Goal: Task Accomplishment & Management: Complete application form

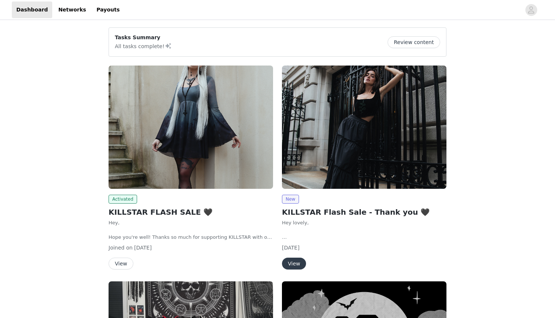
click at [404, 166] on img at bounding box center [364, 127] width 165 height 123
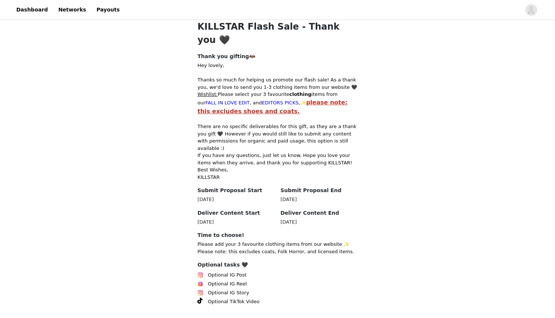
scroll to position [306, 0]
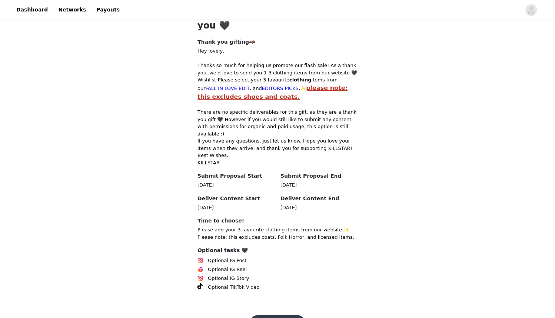
click at [265, 315] on button "Get Started🖤" at bounding box center [277, 324] width 57 height 18
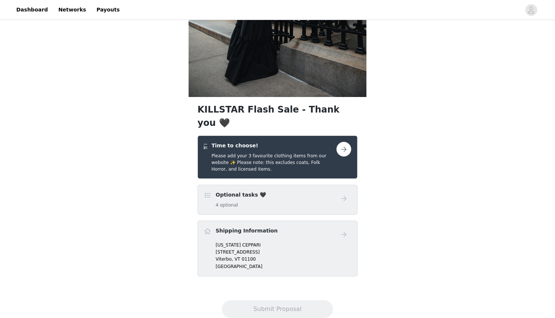
scroll to position [186, 0]
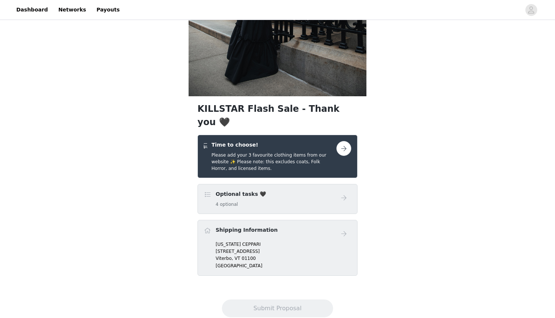
click at [344, 141] on button "button" at bounding box center [344, 148] width 15 height 15
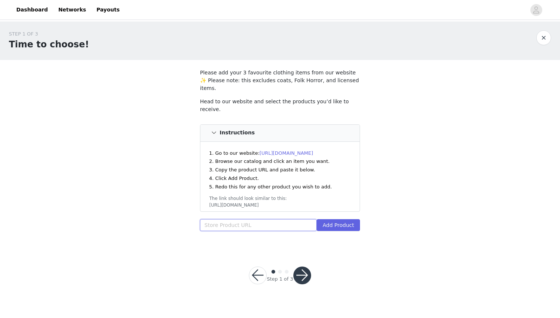
click at [245, 219] on input "text" at bounding box center [258, 225] width 117 height 12
paste input "https://eu.killstar.com/collections/fall-in-love-edit/products/duskmourn-coat"
type input "https://eu.killstar.com/collections/fall-in-love-edit/products/duskmourn-coat"
click at [333, 219] on button "Add Product" at bounding box center [338, 225] width 43 height 12
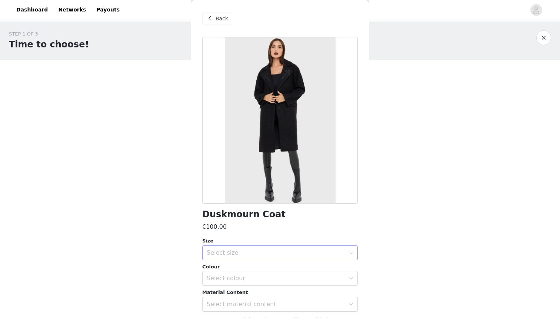
click at [243, 254] on div "Select size" at bounding box center [276, 252] width 139 height 7
click at [228, 284] on li "S" at bounding box center [277, 281] width 150 height 12
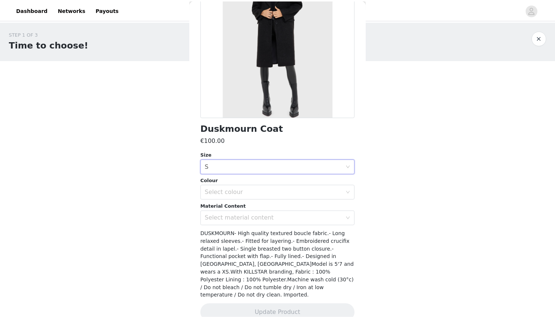
scroll to position [91, 0]
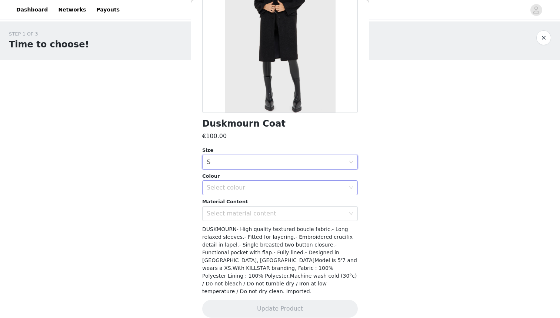
click at [336, 193] on div "Select colour" at bounding box center [278, 188] width 142 height 14
click at [329, 202] on li "Black" at bounding box center [277, 204] width 150 height 12
click at [325, 212] on div "Select material content" at bounding box center [276, 213] width 139 height 7
click at [317, 228] on li "100% Polyester" at bounding box center [277, 229] width 150 height 12
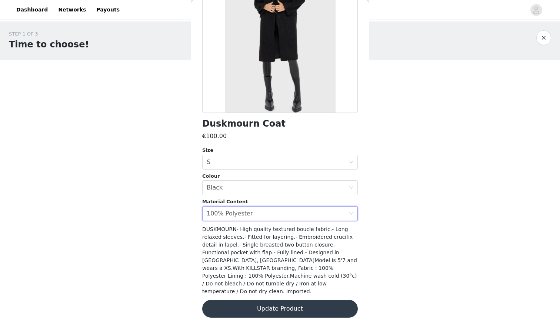
click at [293, 301] on button "Update Product" at bounding box center [280, 309] width 156 height 18
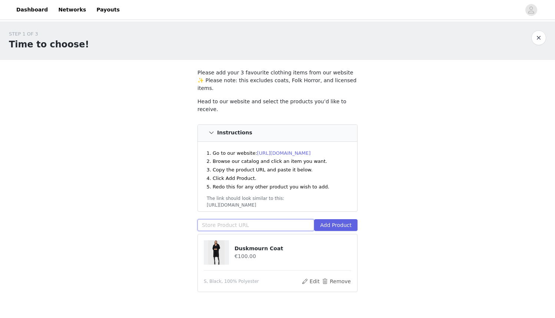
click at [266, 219] on input "text" at bounding box center [256, 225] width 117 height 12
paste input "https://eu.killstar.com/products/veil-of-shadows-sweater"
type input "https://eu.killstar.com/products/veil-of-shadows-sweater"
click at [325, 219] on button "Add Product" at bounding box center [335, 225] width 43 height 12
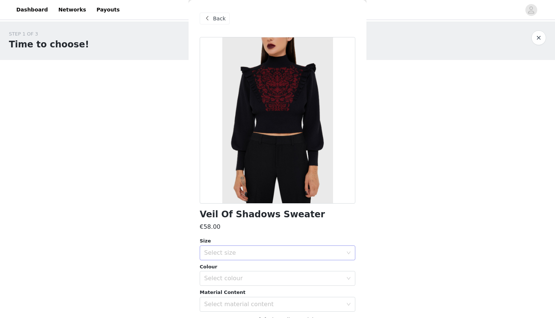
click at [260, 254] on div "Select size" at bounding box center [273, 252] width 139 height 7
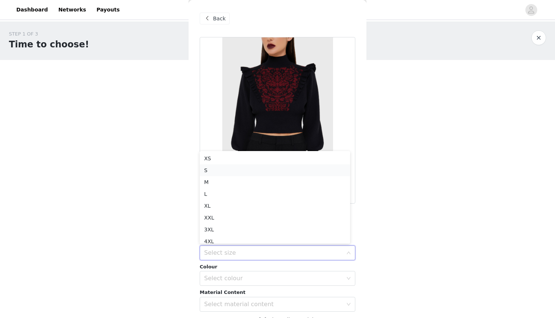
click at [293, 172] on li "S" at bounding box center [275, 171] width 150 height 12
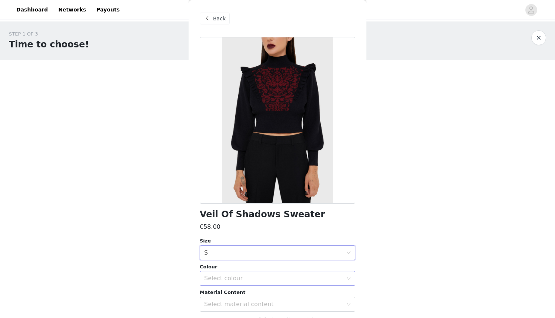
click at [246, 279] on div "Select colour" at bounding box center [273, 278] width 139 height 7
click at [239, 293] on li "Black" at bounding box center [275, 295] width 150 height 12
click at [236, 302] on div "Select material content" at bounding box center [273, 304] width 139 height 7
click at [230, 317] on li "51% Viscose 29% Polyester 20% Polyamide" at bounding box center [275, 320] width 150 height 12
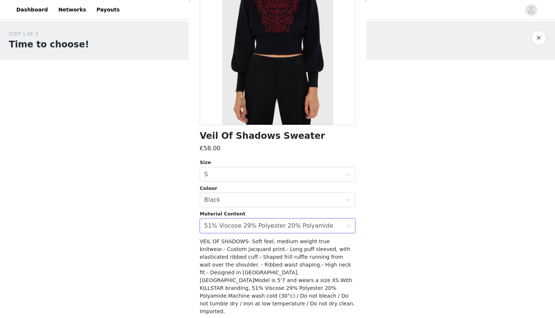
scroll to position [99, 0]
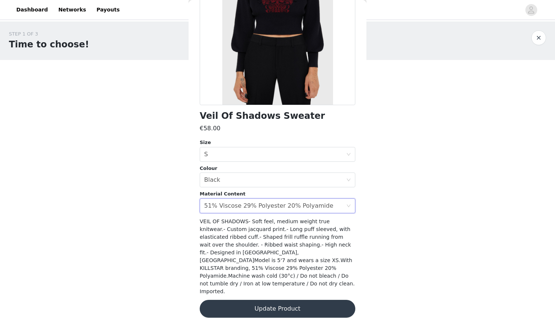
click at [321, 301] on button "Update Product" at bounding box center [278, 309] width 156 height 18
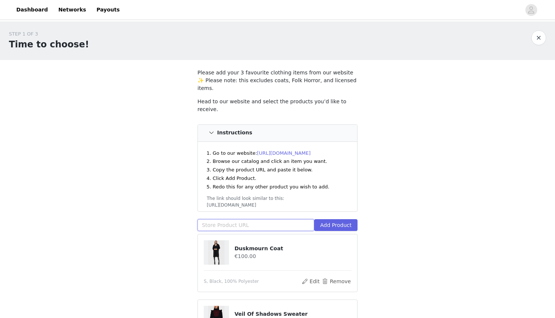
click at [269, 219] on input "text" at bounding box center [256, 225] width 117 height 12
paste input "https://eu.killstar.com/products/elderroot-mini-dress-black"
type input "https://eu.killstar.com/products/elderroot-mini-dress-black"
click at [341, 219] on button "Add Product" at bounding box center [335, 225] width 43 height 12
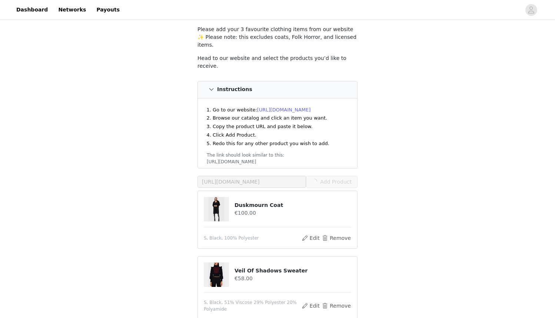
scroll to position [97, 0]
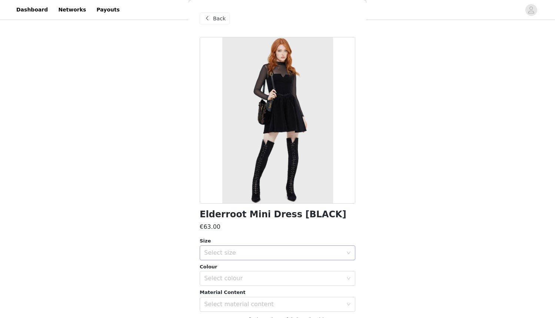
click at [258, 255] on div "Select size" at bounding box center [273, 252] width 139 height 7
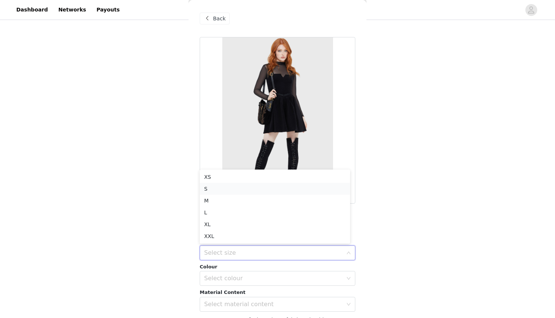
click at [292, 189] on li "S" at bounding box center [275, 189] width 150 height 12
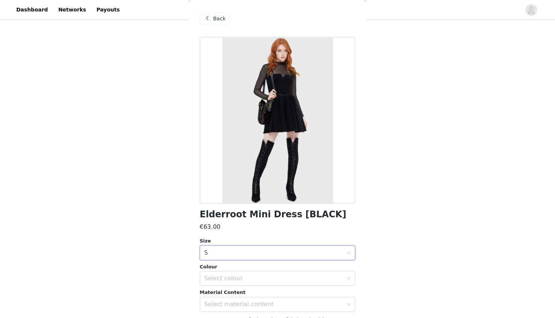
click at [261, 286] on div "Size Select size S Colour Select colour Material Content Select material content" at bounding box center [278, 275] width 156 height 74
click at [261, 280] on div "Select colour" at bounding box center [273, 278] width 139 height 7
click at [246, 290] on li "Black" at bounding box center [275, 295] width 150 height 12
click at [242, 301] on div "Select material content" at bounding box center [273, 304] width 139 height 7
click at [235, 318] on li "100% Cotton" at bounding box center [275, 320] width 150 height 12
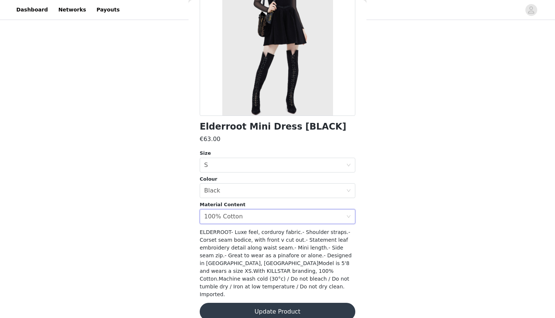
scroll to position [91, 0]
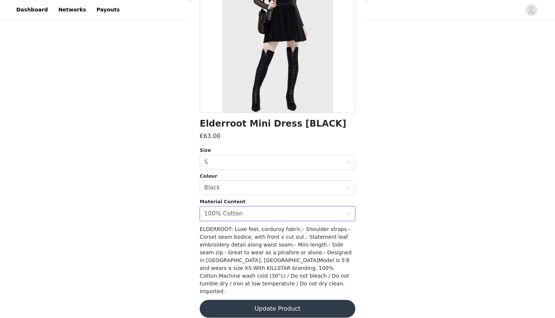
click at [319, 302] on button "Update Product" at bounding box center [278, 309] width 156 height 18
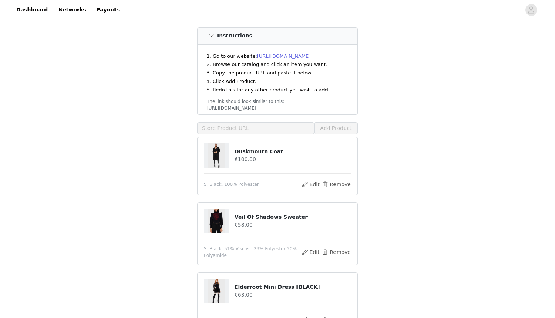
scroll to position [163, 0]
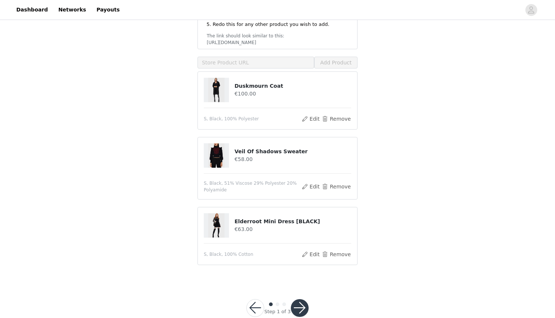
click at [302, 299] on button "button" at bounding box center [300, 308] width 18 height 18
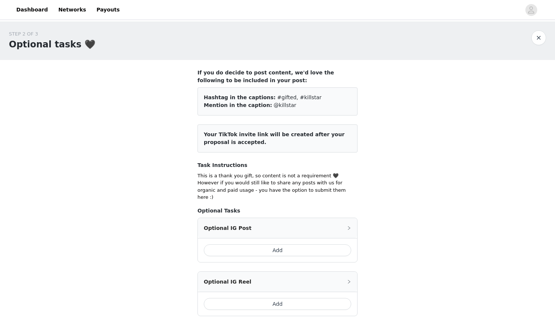
click at [325, 245] on button "Add" at bounding box center [278, 251] width 148 height 12
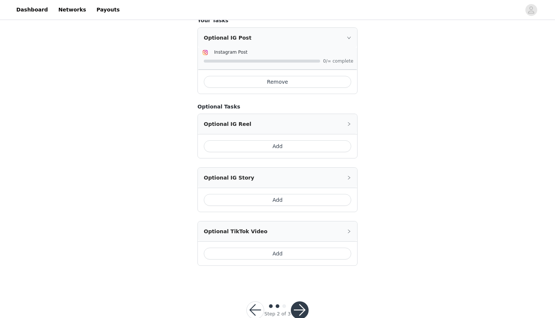
scroll to position [195, 0]
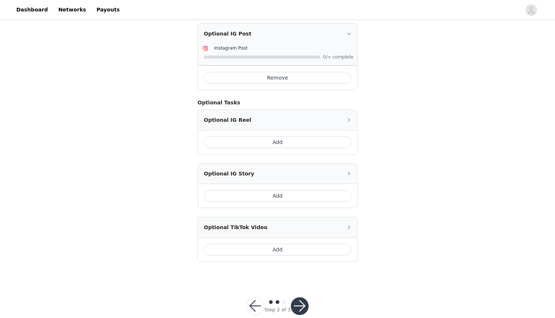
click at [337, 191] on button "Add" at bounding box center [278, 196] width 148 height 12
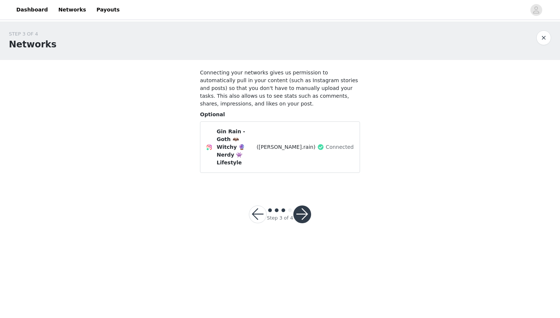
click at [304, 206] on button "button" at bounding box center [303, 215] width 18 height 18
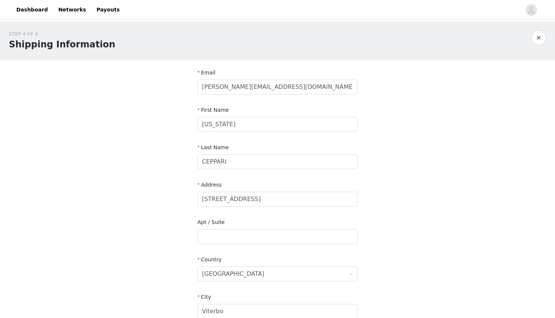
scroll to position [187, 0]
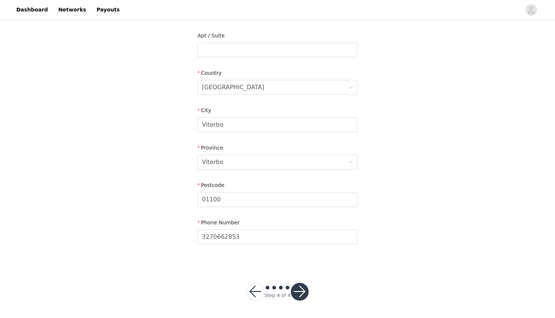
click at [296, 293] on button "button" at bounding box center [300, 292] width 18 height 18
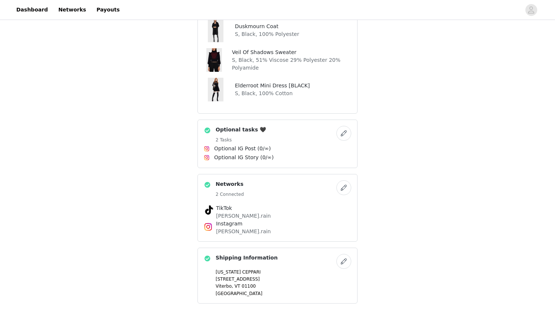
scroll to position [362, 0]
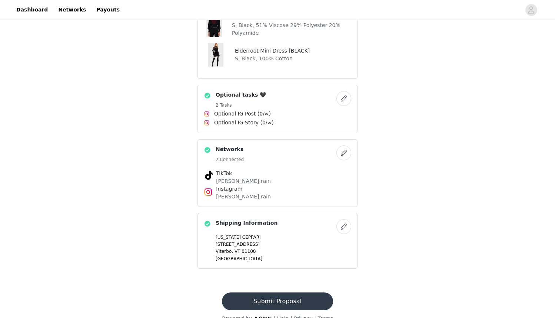
click at [322, 293] on button "Submit Proposal" at bounding box center [277, 302] width 111 height 18
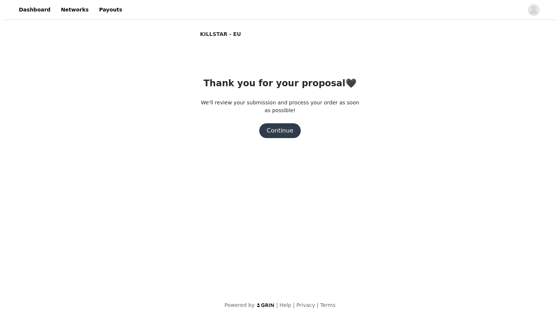
scroll to position [0, 0]
click at [285, 129] on button "Continue" at bounding box center [280, 130] width 42 height 15
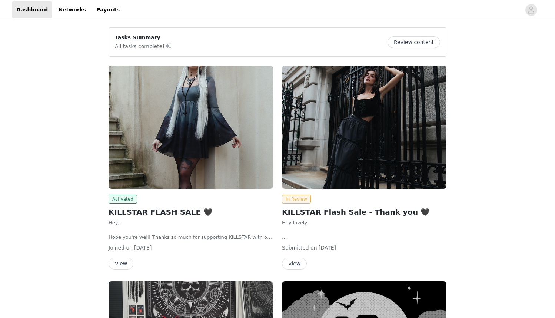
click at [133, 266] on div "View" at bounding box center [191, 264] width 165 height 12
click at [125, 265] on button "View" at bounding box center [121, 264] width 25 height 12
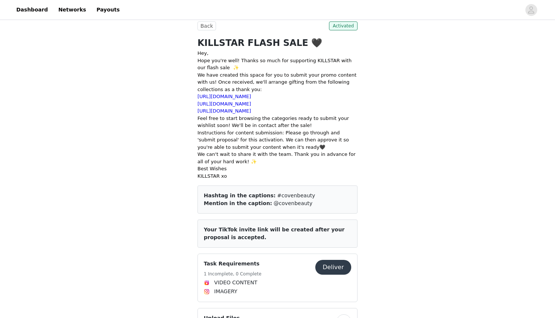
scroll to position [290, 0]
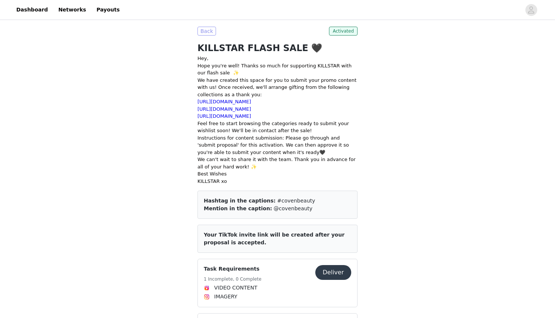
click at [207, 33] on button "Back" at bounding box center [207, 31] width 19 height 9
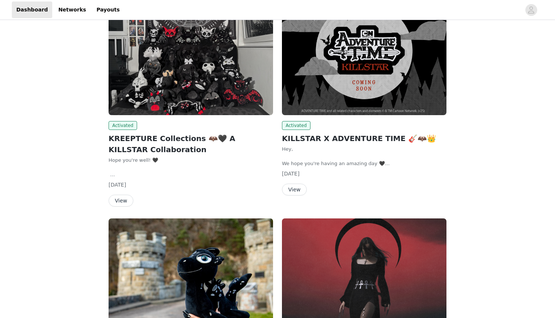
click at [554, 25] on div "Tasks Summary All tasks complete! Review content Activated KILLSTAR FLASH SALE …" at bounding box center [277, 215] width 555 height 967
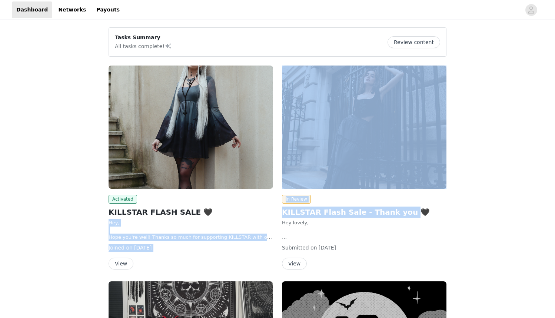
drag, startPoint x: 396, startPoint y: 213, endPoint x: 272, endPoint y: 212, distance: 124.2
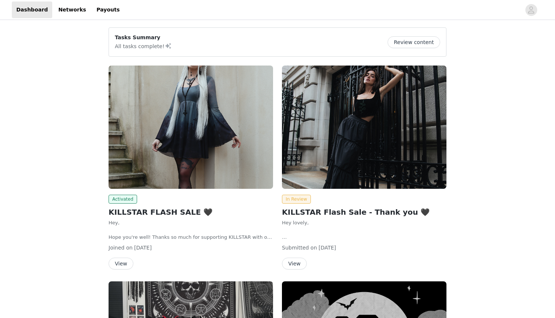
click at [294, 215] on h2 "KILLSTAR Flash Sale - Thank you 🖤" at bounding box center [364, 212] width 165 height 11
drag, startPoint x: 286, startPoint y: 212, endPoint x: 391, endPoint y: 215, distance: 104.9
click at [391, 215] on h2 "KILLSTAR Flash Sale - Thank you 🖤" at bounding box center [364, 212] width 165 height 11
click at [392, 213] on h2 "KILLSTAR Flash Sale - Thank you 🖤" at bounding box center [364, 212] width 165 height 11
drag, startPoint x: 411, startPoint y: 213, endPoint x: 280, endPoint y: 212, distance: 130.8
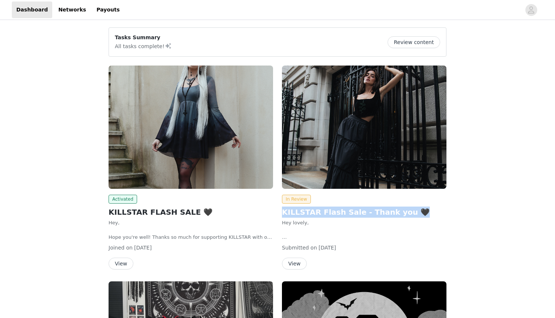
click at [280, 212] on div "In Review KILLSTAR Flash Sale - Thank you 🖤 Hey lovely, Thanks so much for help…" at bounding box center [364, 169] width 173 height 216
copy h2 "KILLSTAR Flash Sale - Thank you 🖤"
click at [294, 263] on button "View" at bounding box center [294, 264] width 25 height 12
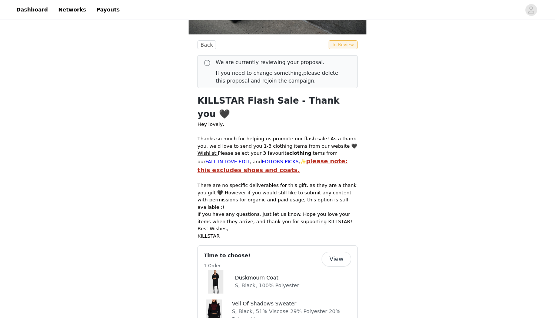
scroll to position [239, 0]
